Goal: Task Accomplishment & Management: Use online tool/utility

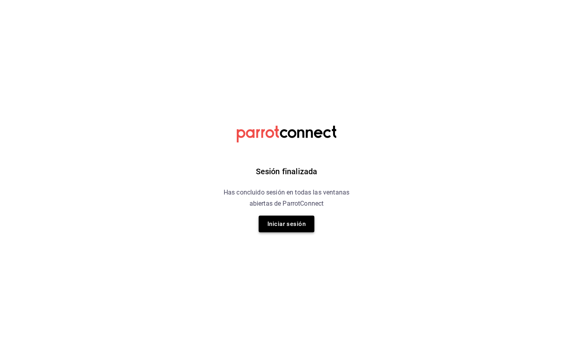
click at [286, 219] on button "Iniciar sesión" at bounding box center [286, 223] width 56 height 17
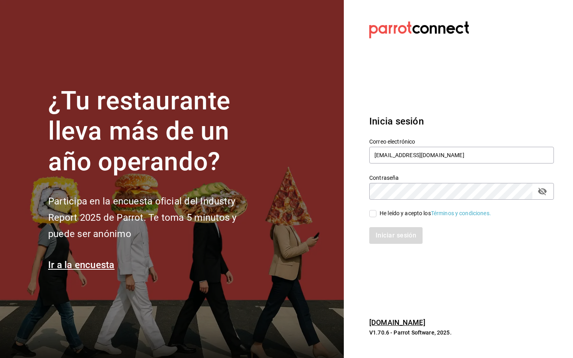
click at [378, 208] on div "He leído y acepto los Términos y condiciones." at bounding box center [456, 209] width 194 height 18
click at [375, 211] on input "He leído y acepto los Términos y condiciones." at bounding box center [372, 213] width 7 height 7
checkbox input "true"
click at [376, 234] on button "Iniciar sesión" at bounding box center [396, 235] width 54 height 17
